Goal: Book appointment/travel/reservation

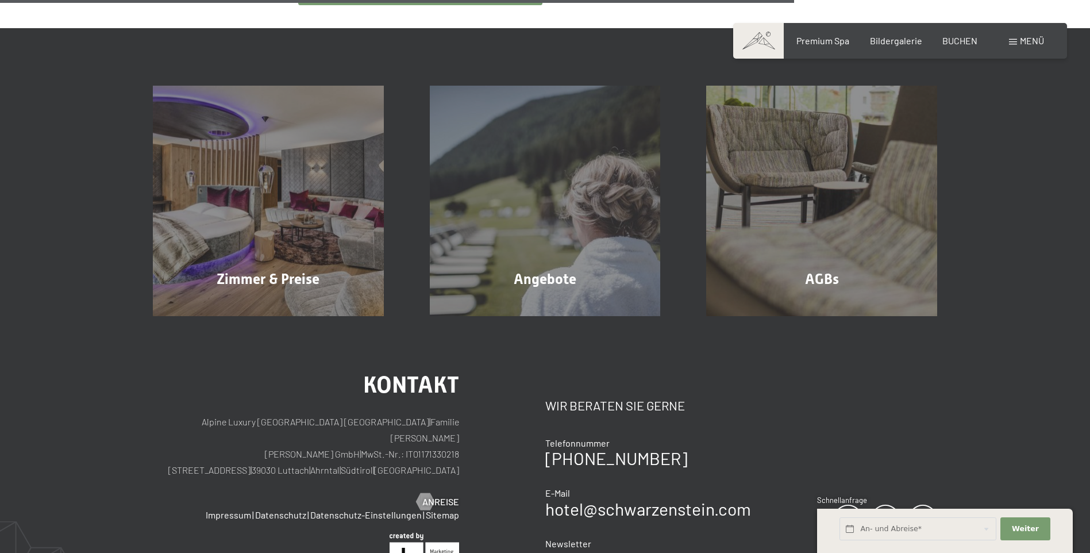
scroll to position [757, 0]
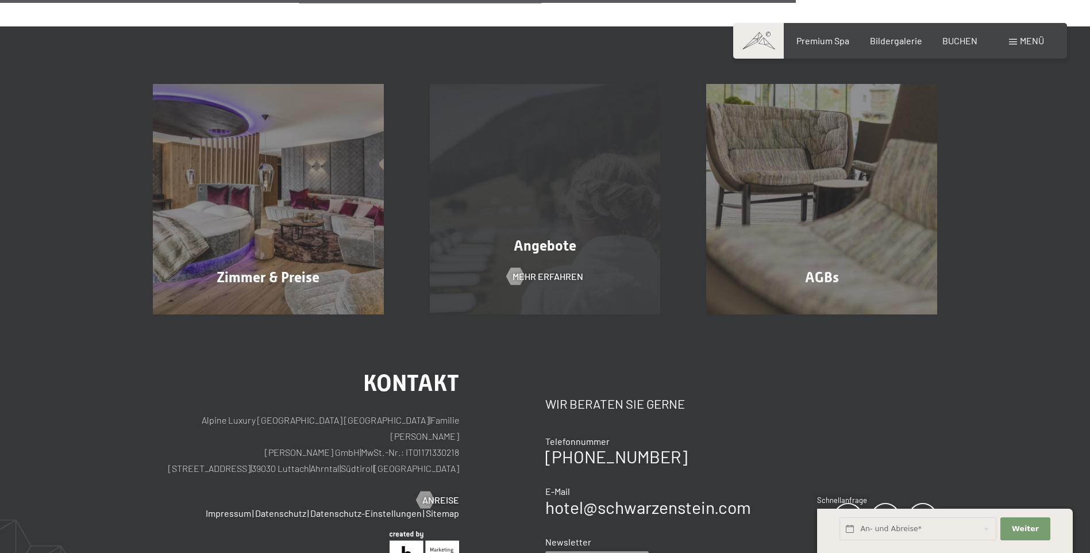
click at [497, 267] on div "Angebote Mehr erfahren" at bounding box center [545, 199] width 277 height 231
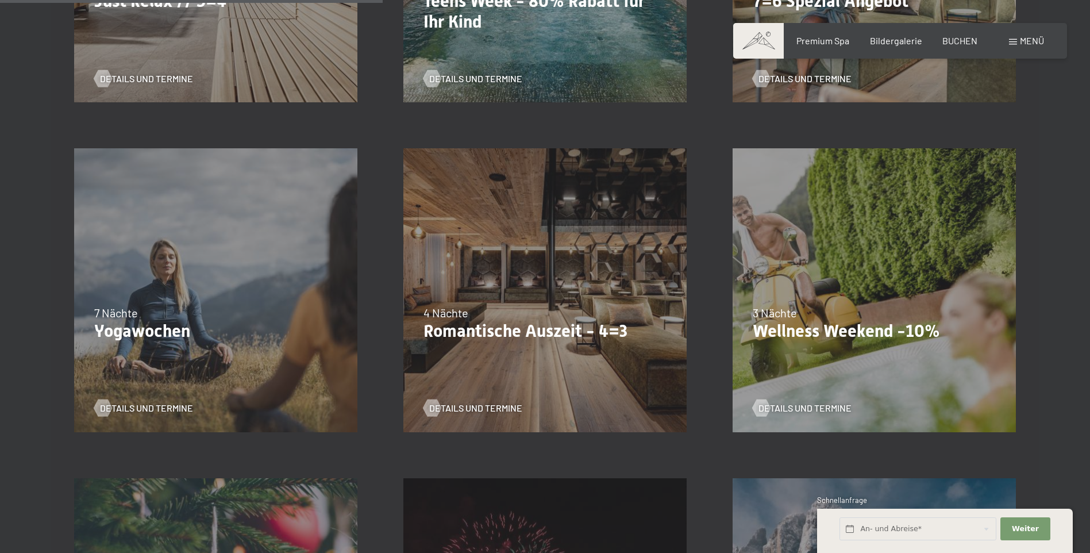
scroll to position [913, 0]
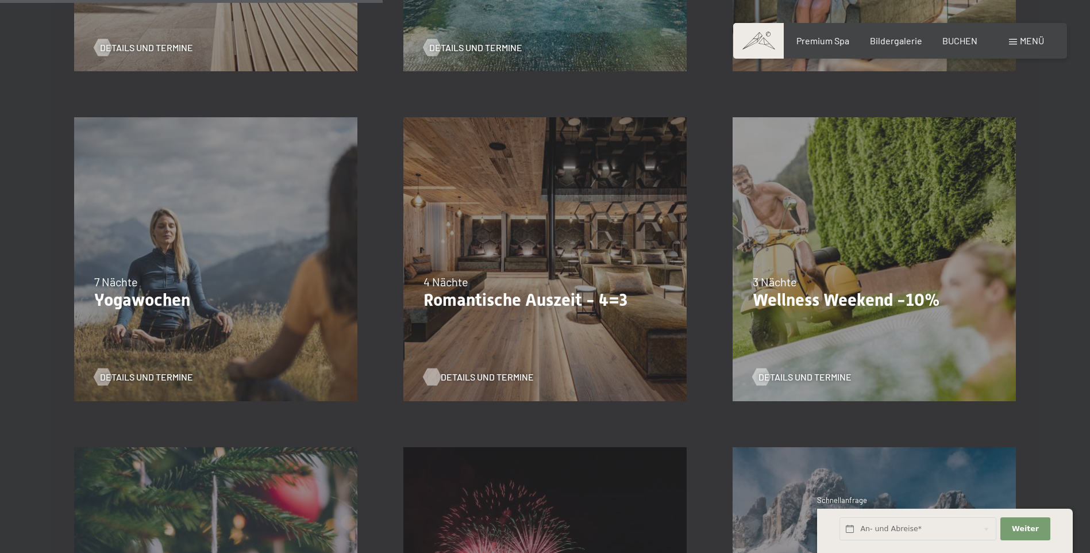
click at [503, 373] on span "Details und Termine" at bounding box center [487, 377] width 93 height 13
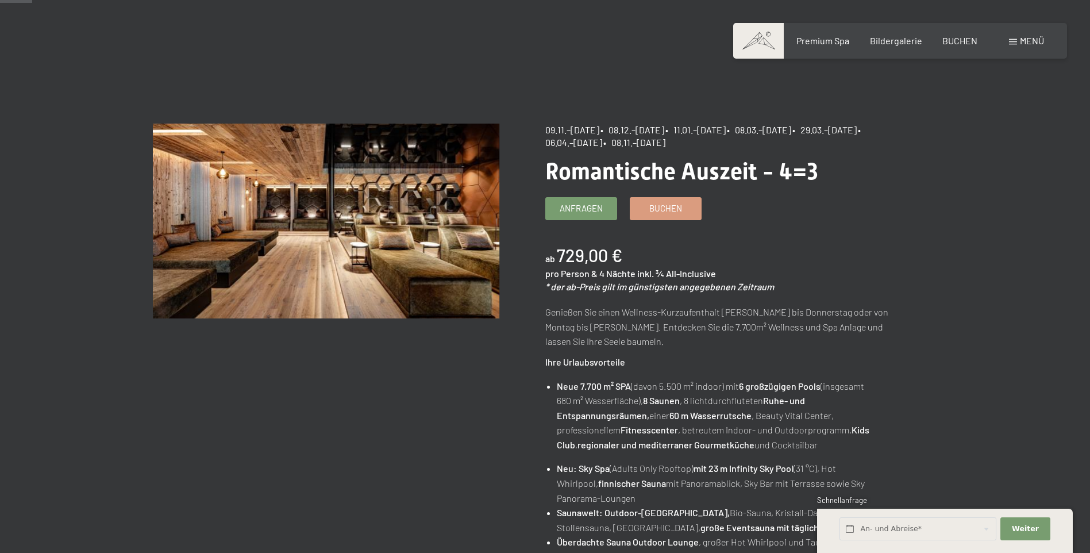
scroll to position [32, 0]
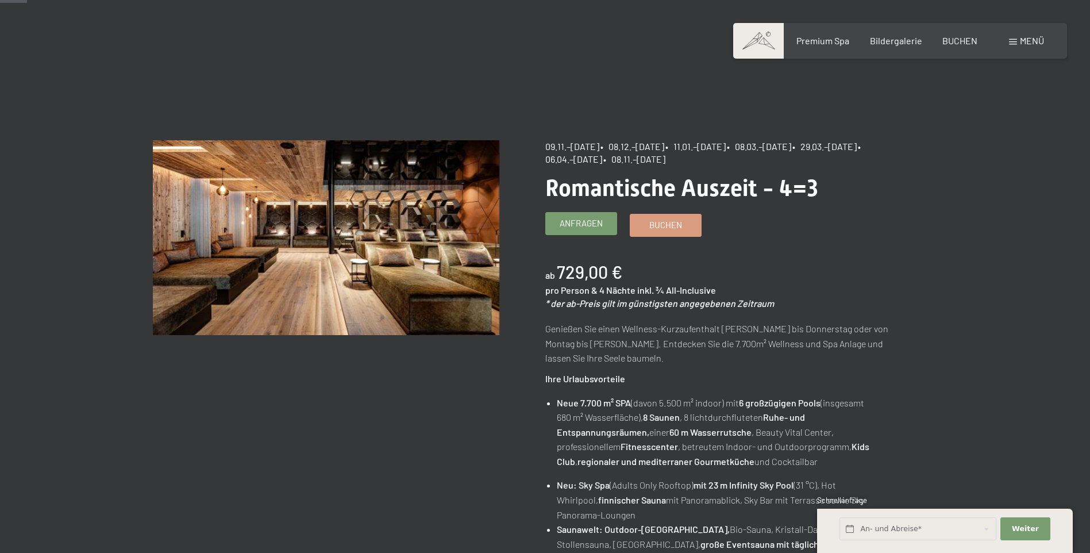
click at [601, 218] on span "Anfragen" at bounding box center [581, 223] width 43 height 12
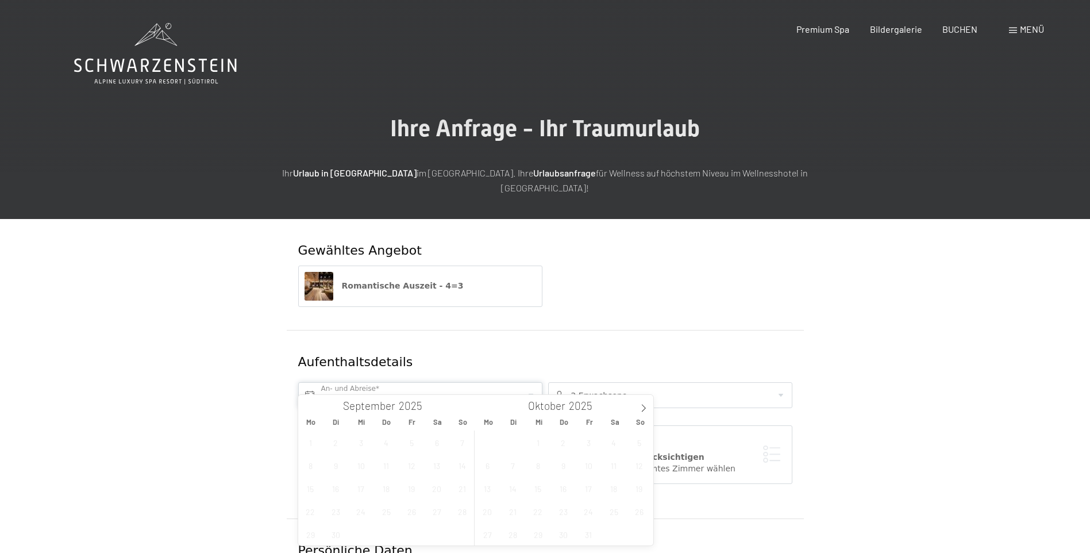
click at [400, 382] on input "text" at bounding box center [420, 395] width 244 height 26
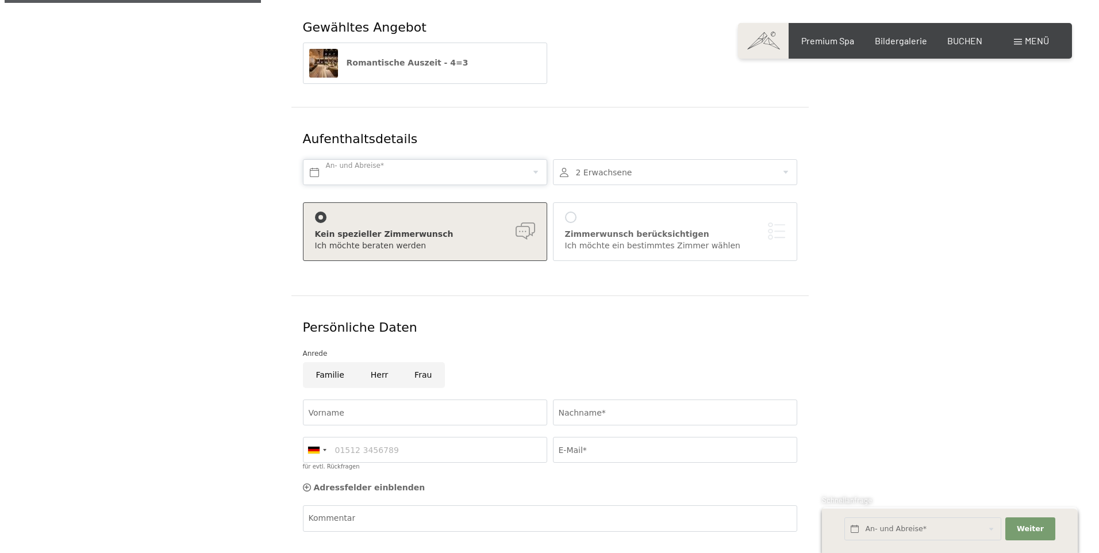
scroll to position [274, 0]
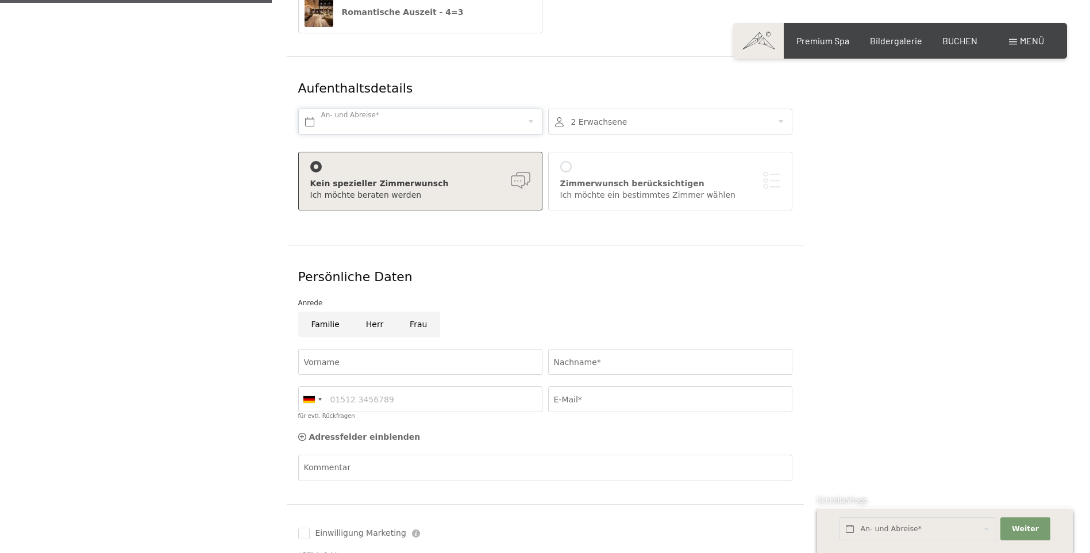
click at [533, 111] on input "text" at bounding box center [420, 122] width 244 height 26
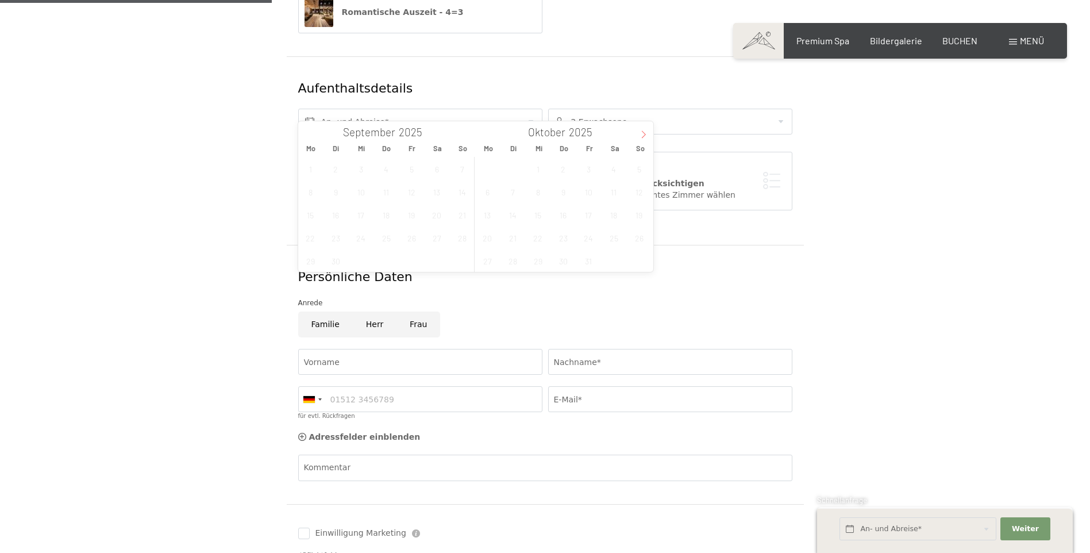
click at [646, 137] on icon at bounding box center [644, 134] width 8 height 8
type input "2026"
click at [646, 137] on icon at bounding box center [644, 134] width 8 height 8
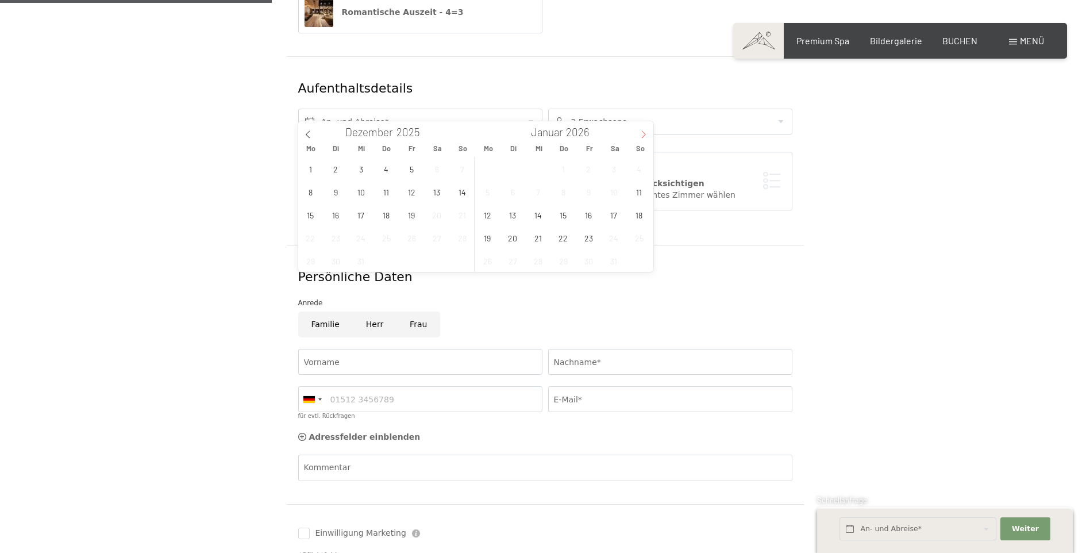
type input "2026"
click at [646, 137] on icon at bounding box center [644, 134] width 8 height 8
click at [491, 192] on span "6" at bounding box center [488, 192] width 22 height 22
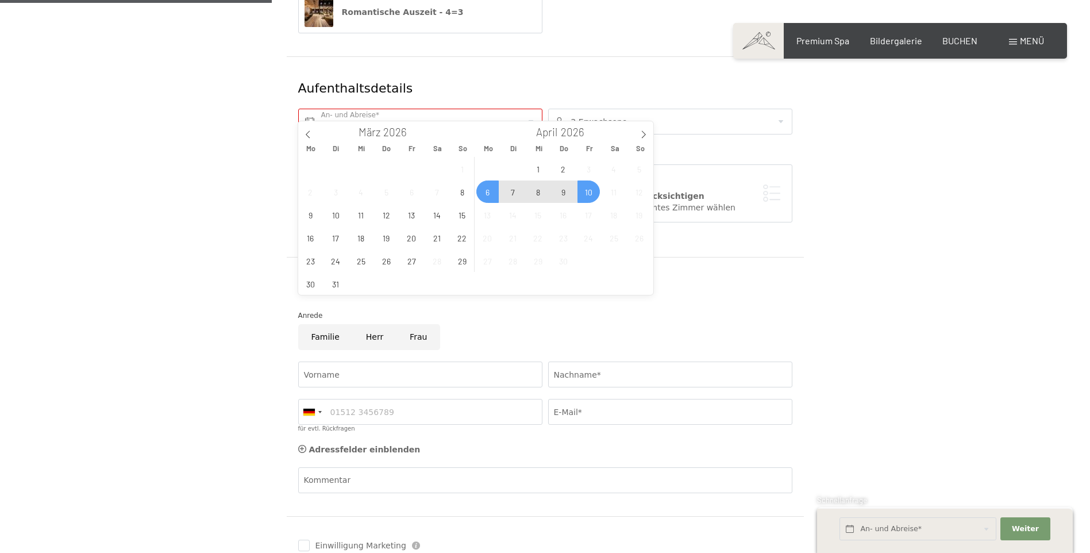
click at [593, 196] on span "10" at bounding box center [589, 192] width 22 height 22
type input "Mo. 06.04.2026 - Fr. 10.04.2026"
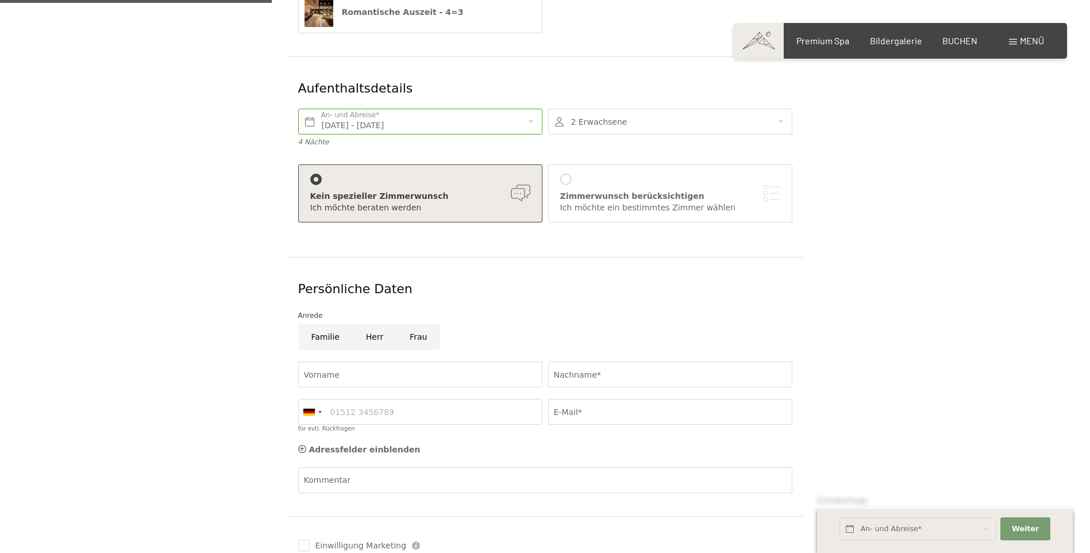
click at [774, 110] on div at bounding box center [670, 122] width 244 height 26
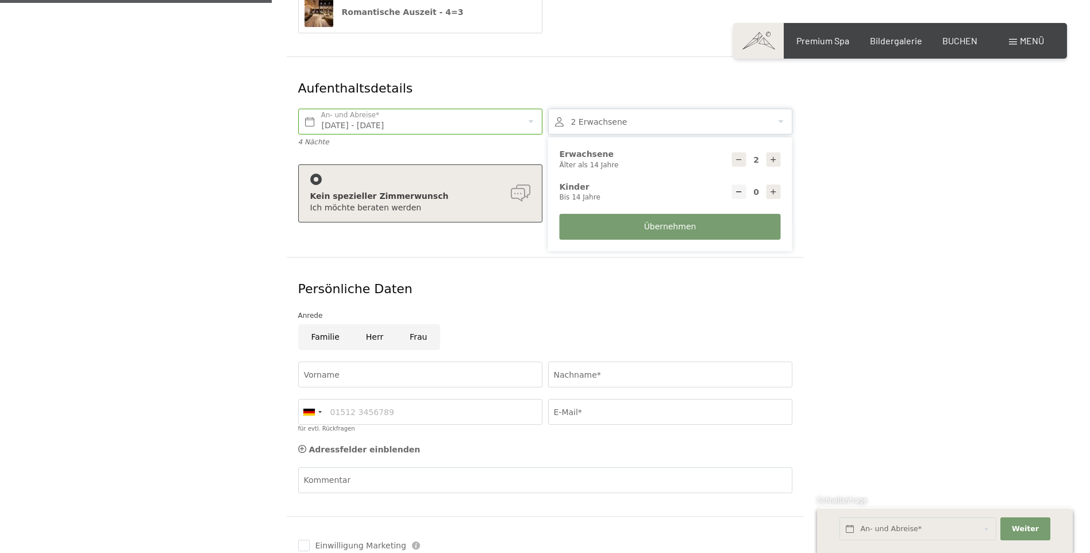
click at [773, 156] on icon at bounding box center [774, 160] width 8 height 8
type input "4"
click at [715, 214] on button "Übernehmen" at bounding box center [670, 227] width 221 height 26
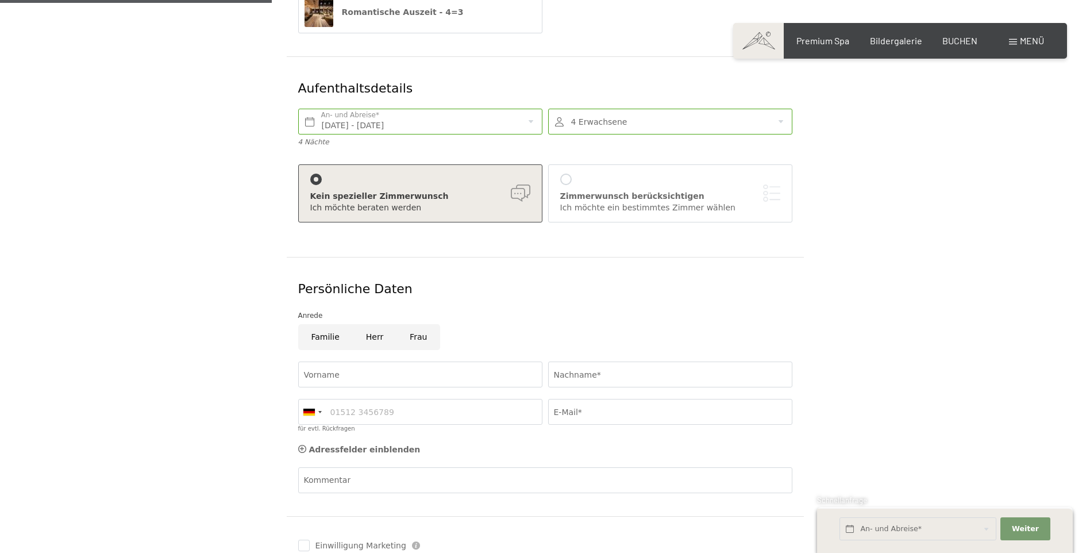
click at [569, 174] on div at bounding box center [565, 179] width 11 height 11
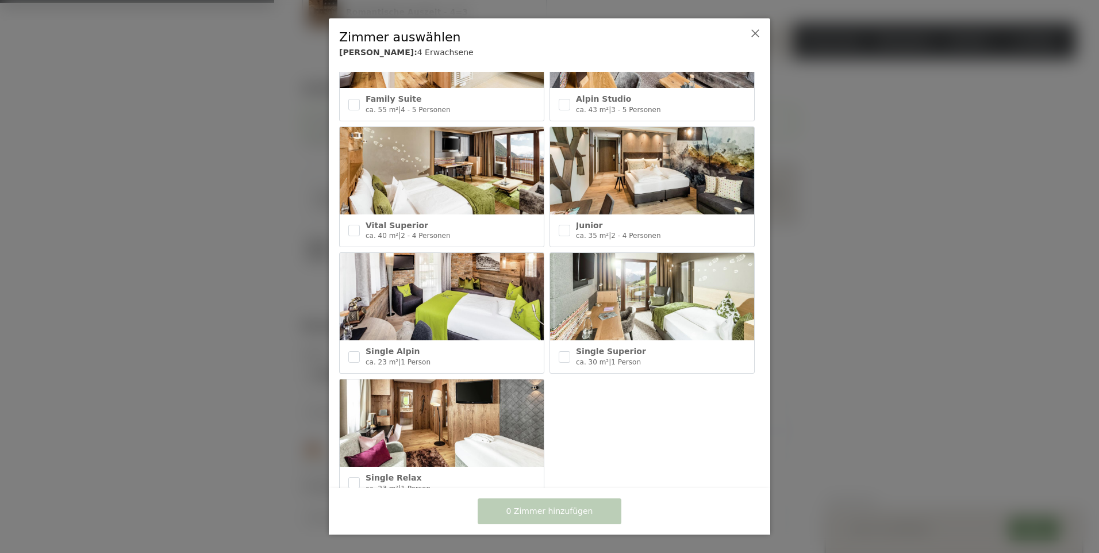
scroll to position [489, 0]
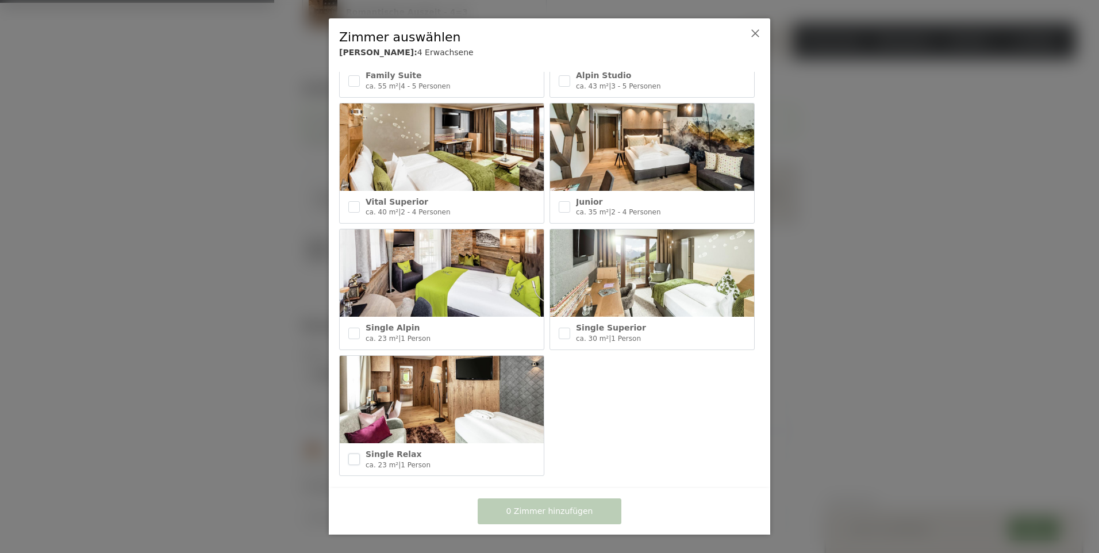
click at [353, 454] on input "checkbox" at bounding box center [353, 459] width 11 height 11
checkbox input "true"
click at [563, 328] on input "checkbox" at bounding box center [564, 333] width 11 height 11
checkbox input "true"
click at [354, 328] on input "checkbox" at bounding box center [353, 333] width 11 height 11
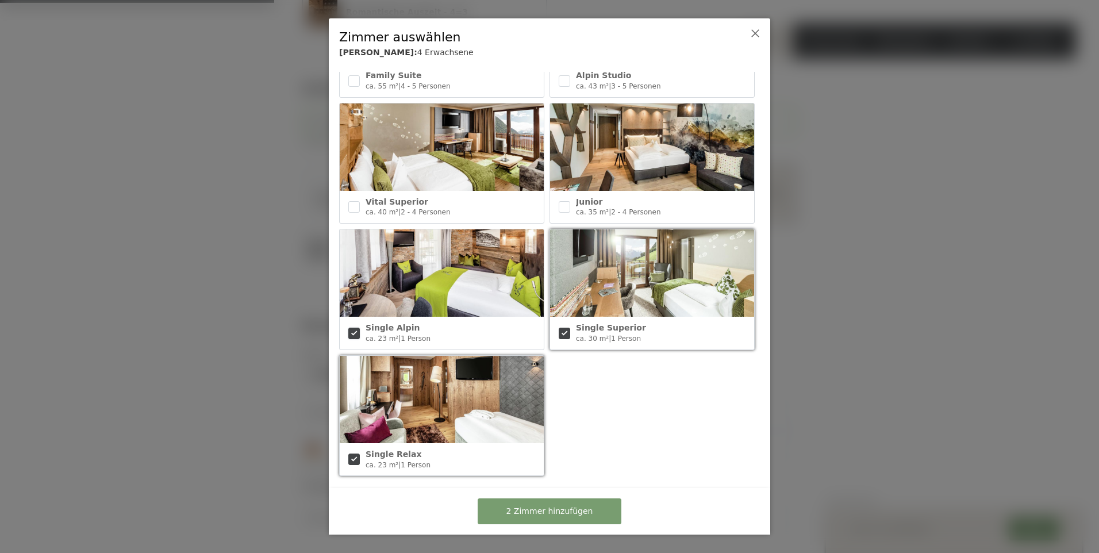
checkbox input "true"
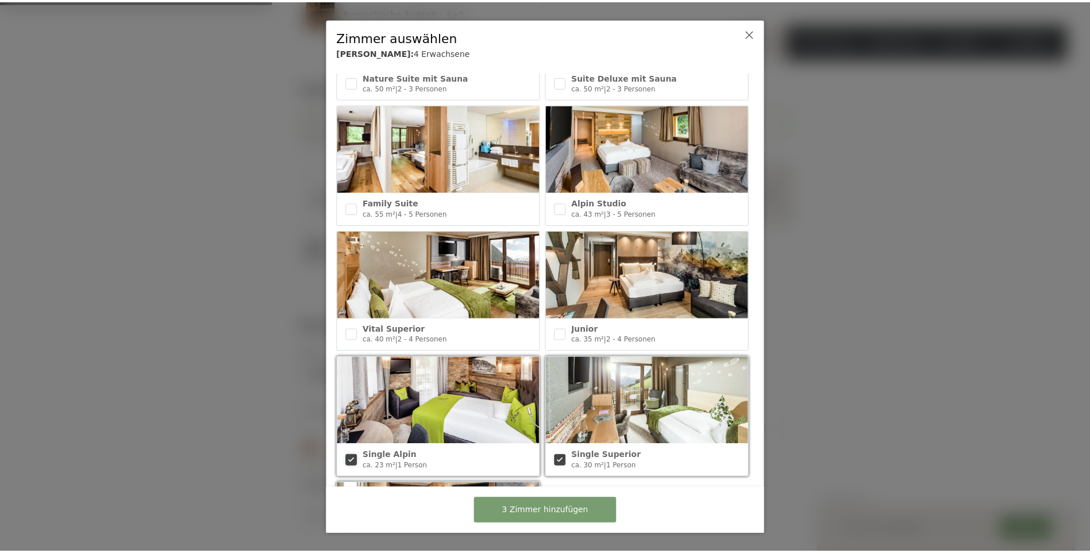
scroll to position [351, 0]
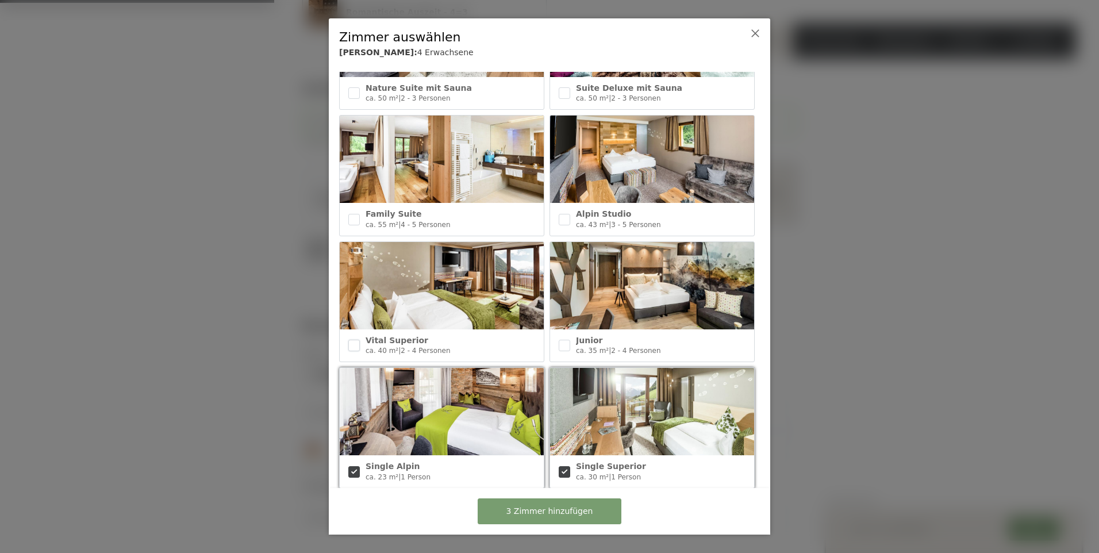
click at [352, 340] on input "checkbox" at bounding box center [353, 345] width 11 height 11
checkbox input "true"
click at [561, 340] on input "checkbox" at bounding box center [564, 345] width 11 height 11
checkbox input "true"
click at [576, 512] on span "5 Zimmer hinzufügen" at bounding box center [549, 511] width 87 height 11
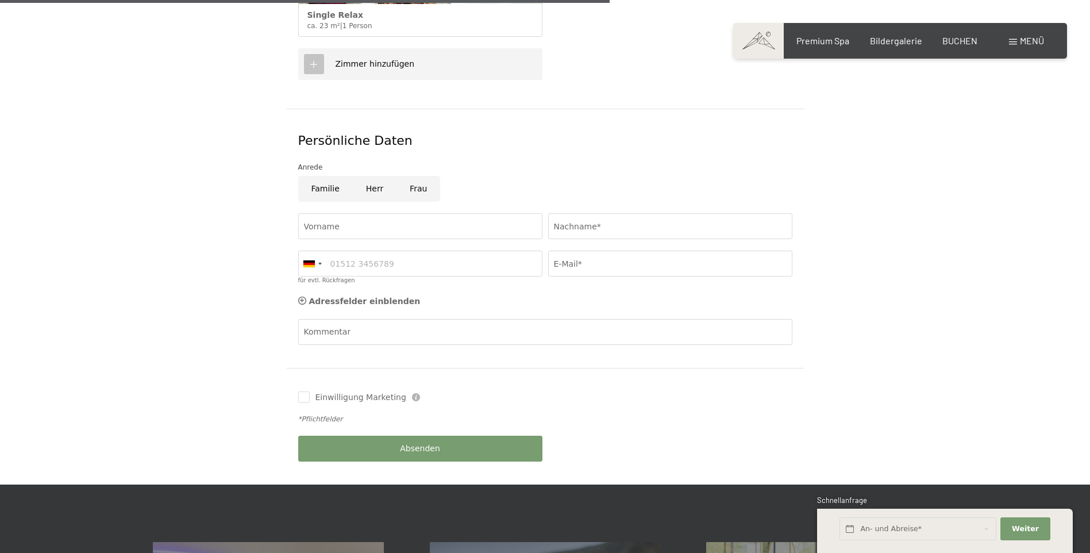
scroll to position [927, 0]
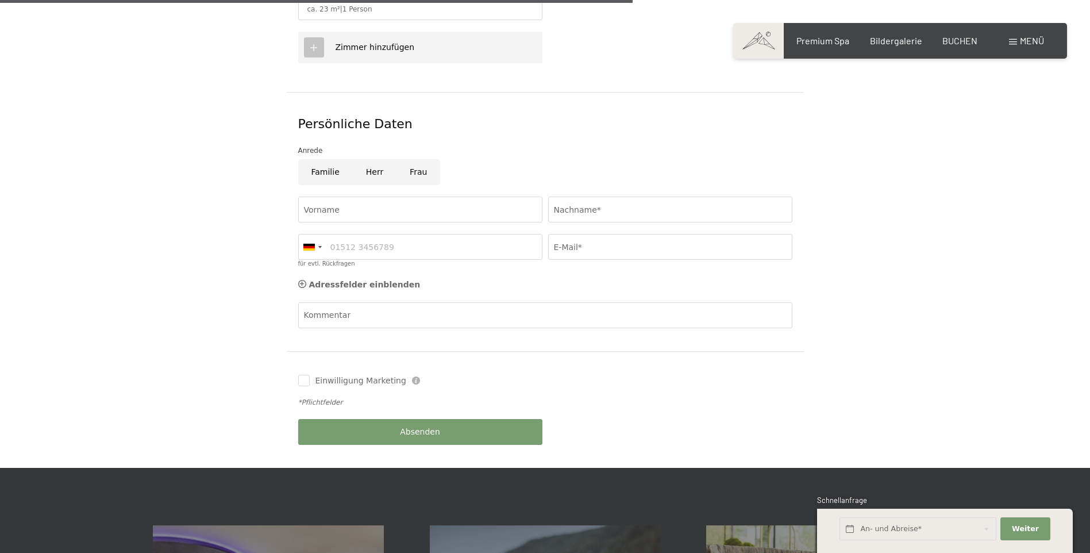
click at [414, 159] on input "Frau" at bounding box center [419, 172] width 44 height 26
radio input "true"
click at [410, 199] on input "Vorname" at bounding box center [420, 210] width 244 height 26
type input "Evelyn"
type input "Berger"
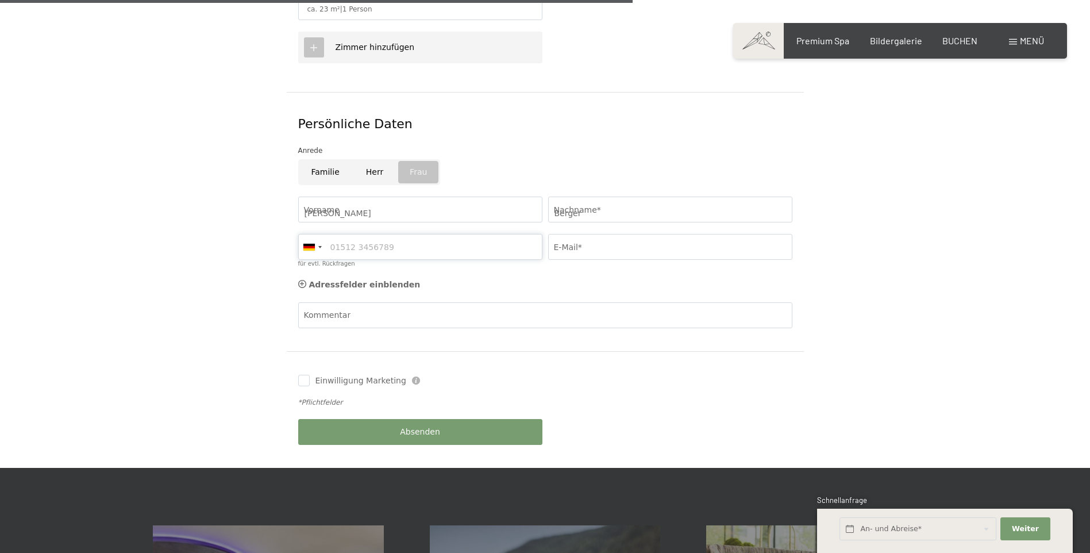
type input "06507986617"
type input "haus.edelweis@gmail.com"
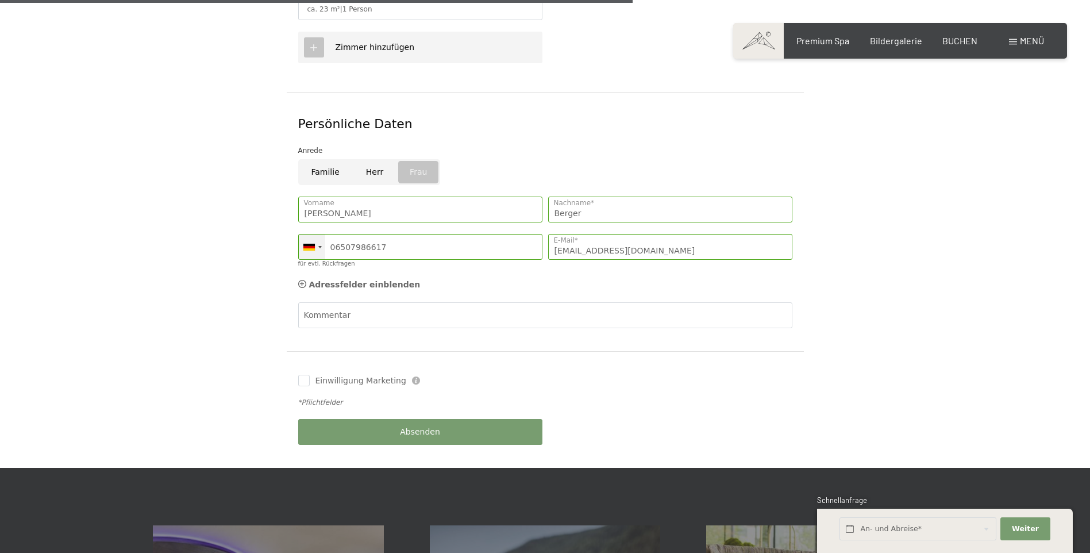
click at [303, 235] on div at bounding box center [312, 247] width 26 height 25
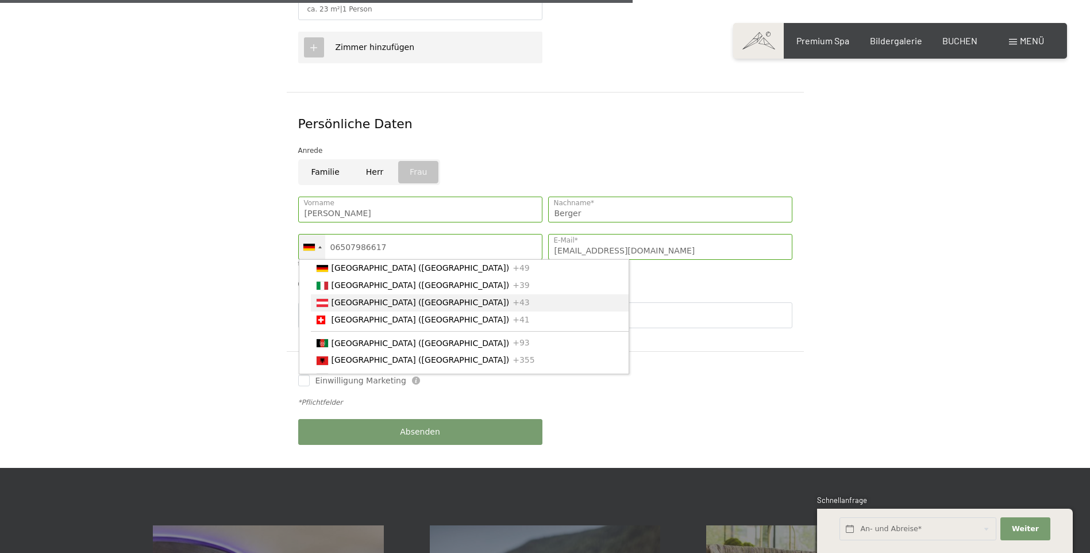
click at [340, 298] on span "[GEOGRAPHIC_DATA] ([GEOGRAPHIC_DATA])" at bounding box center [421, 302] width 178 height 9
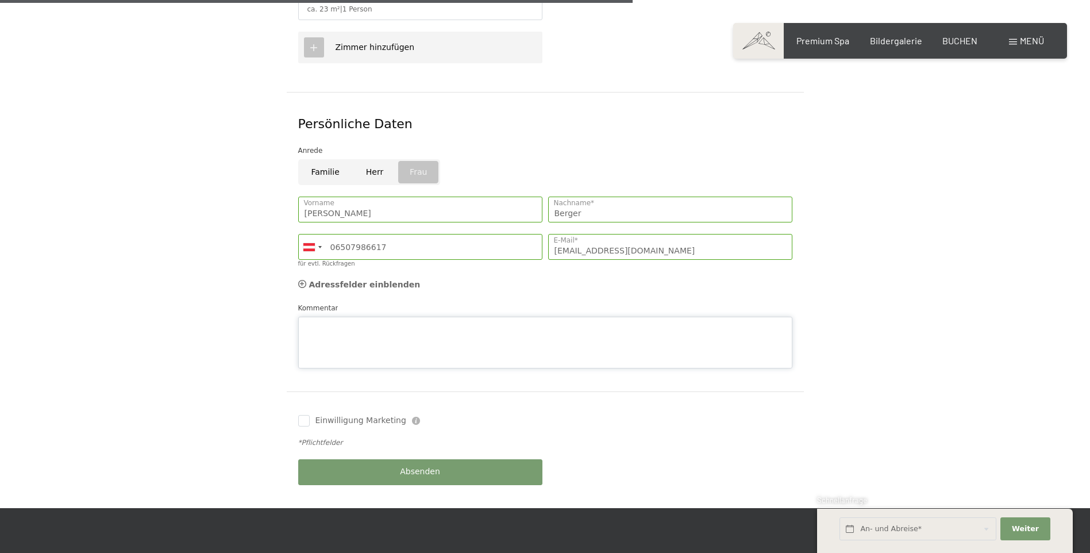
click at [343, 317] on textarea "Kommentar" at bounding box center [545, 343] width 494 height 52
type textarea "w"
type textarea "Hallo! Wir würden in dieser Zeit 2 Einzelzimmer und 1 Doppelzimmer benötigen..."
click at [306, 415] on input "Einwilligung Marketing" at bounding box center [303, 420] width 11 height 11
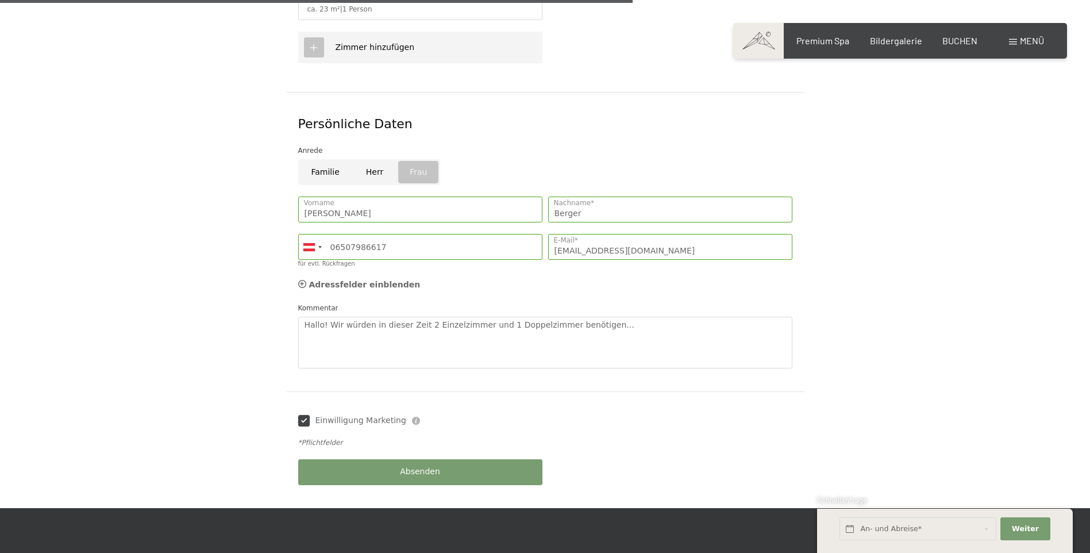
checkbox input "true"
click at [644, 317] on textarea "Hallo! Wir würden in dieser Zeit 2 Einzelzimmer und 1 Doppelzimmer benötigen..." at bounding box center [545, 343] width 494 height 52
type textarea "Hallo! Wir würden in dieser Zeit 2 Einzelzimmer und 1 Doppelzimmer benötigen...…"
click at [455, 462] on button "Absenden" at bounding box center [420, 472] width 244 height 26
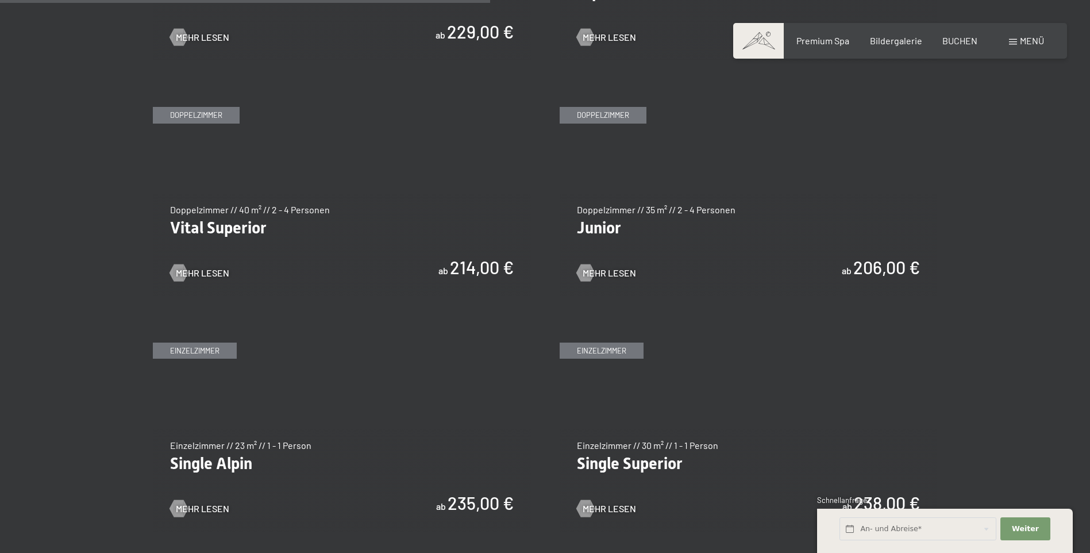
scroll to position [1673, 0]
